Goal: Find specific page/section: Find specific page/section

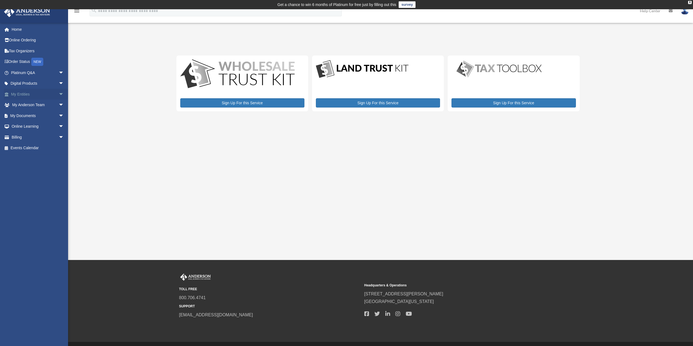
click at [25, 93] on link "My Entities arrow_drop_down" at bounding box center [38, 94] width 68 height 11
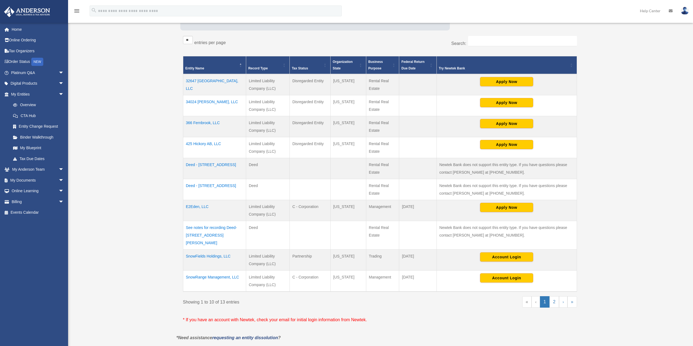
scroll to position [109, 0]
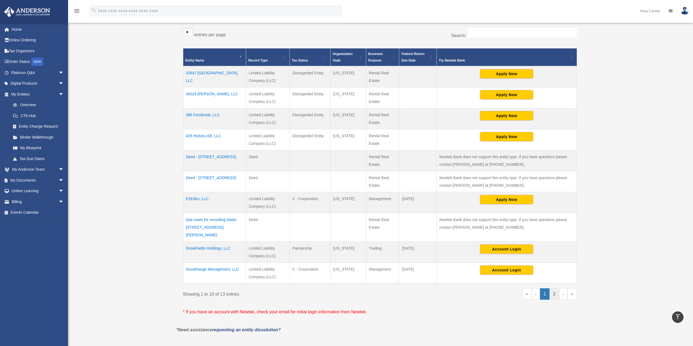
click at [557, 289] on link "2" at bounding box center [555, 294] width 10 height 11
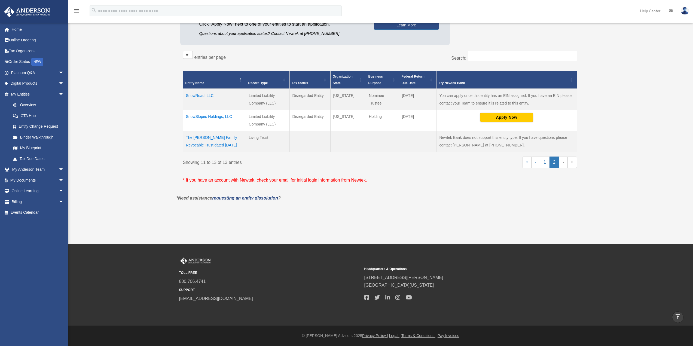
click at [208, 139] on td "The [PERSON_NAME] Family Revocable Trust dated [DATE]" at bounding box center [214, 141] width 63 height 21
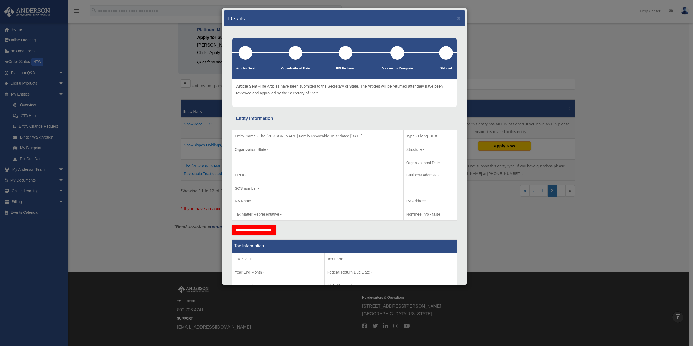
scroll to position [0, 0]
